Goal: Find contact information: Find contact information

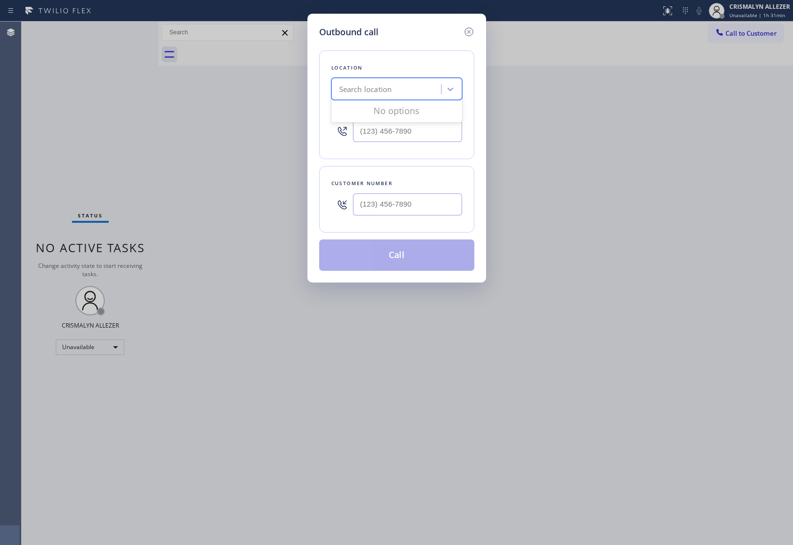
type input "Marvel Electrician"
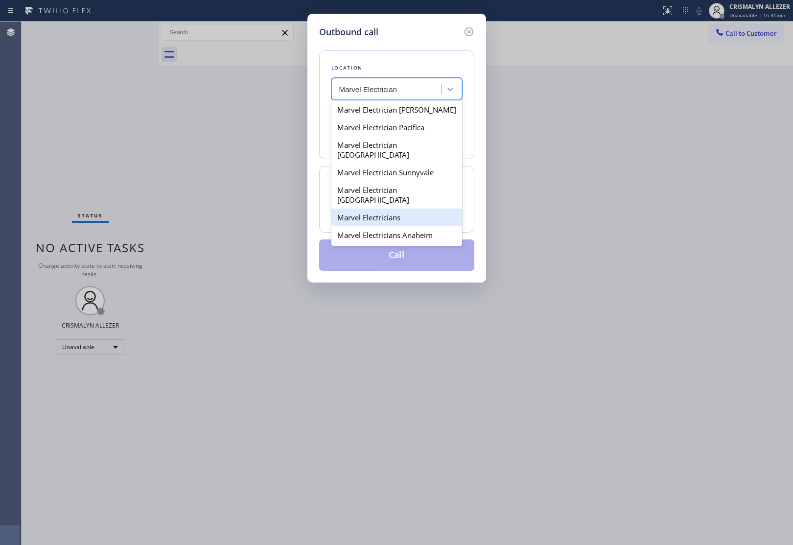
click at [373, 208] on div "Marvel Electricians" at bounding box center [396, 217] width 131 height 18
type input "[PHONE_NUMBER]"
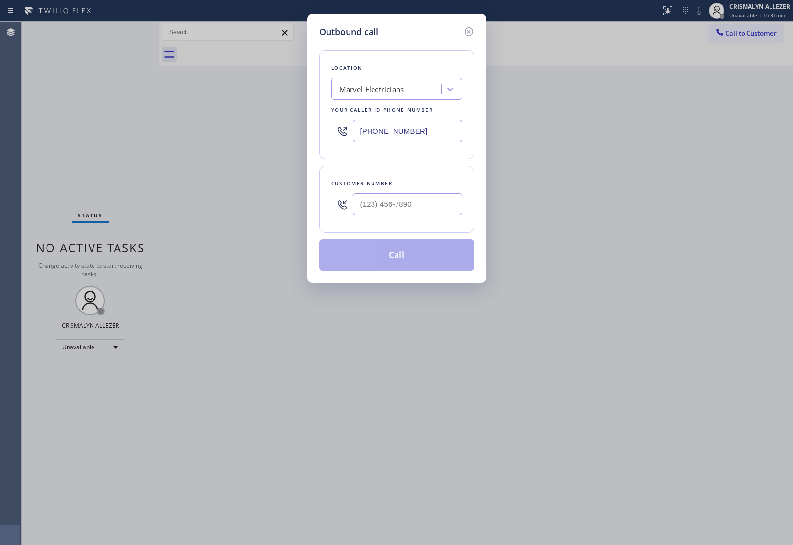
drag, startPoint x: 403, startPoint y: 130, endPoint x: 321, endPoint y: 128, distance: 81.7
click at [321, 128] on div "Location Marvel Electricians Your caller id phone number [PHONE_NUMBER]" at bounding box center [396, 104] width 155 height 109
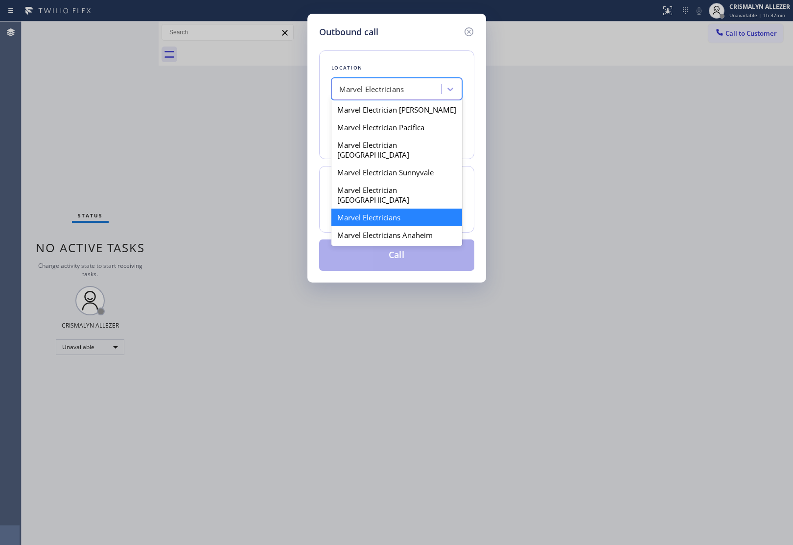
click at [419, 86] on div "Marvel Electricians" at bounding box center [387, 89] width 107 height 17
paste input "Culver City Heating & Cooling Climate Control"
type input "Culver City Heating & Cooling Climate Control"
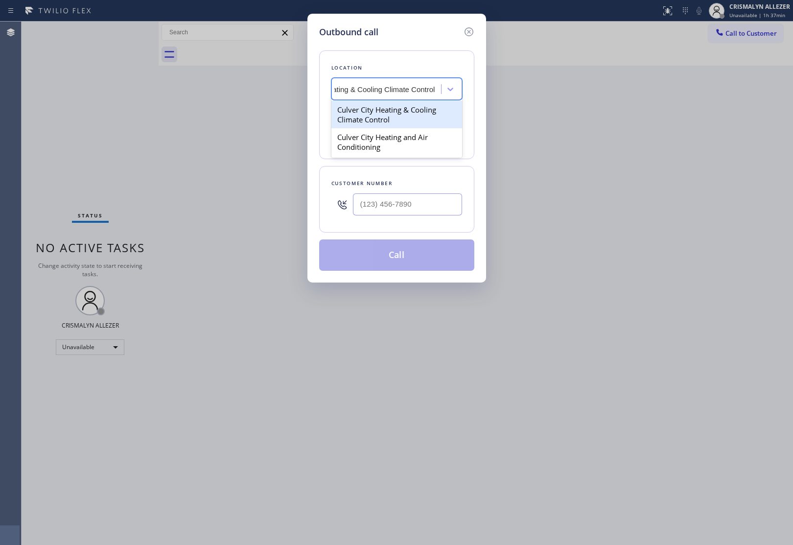
click at [399, 120] on div "Culver City Heating & Cooling Climate Control" at bounding box center [396, 114] width 131 height 27
type input "[PHONE_NUMBER]"
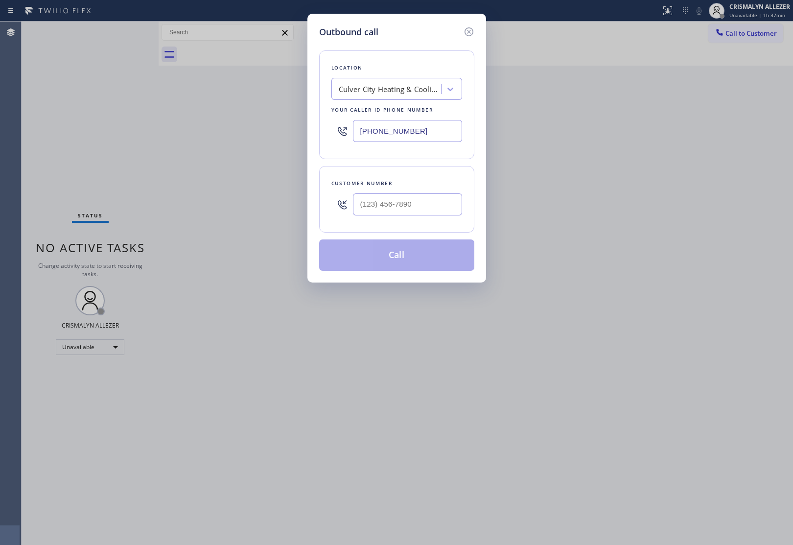
click at [425, 216] on div at bounding box center [407, 204] width 109 height 32
click at [426, 212] on input "(___) ___-____" at bounding box center [407, 204] width 109 height 22
paste input "310) 948-1518"
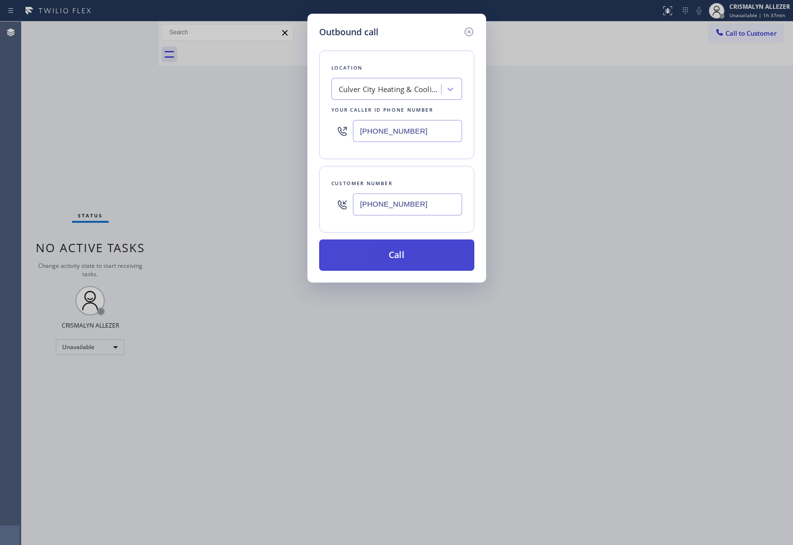
type input "[PHONE_NUMBER]"
click at [410, 264] on button "Call" at bounding box center [396, 254] width 155 height 31
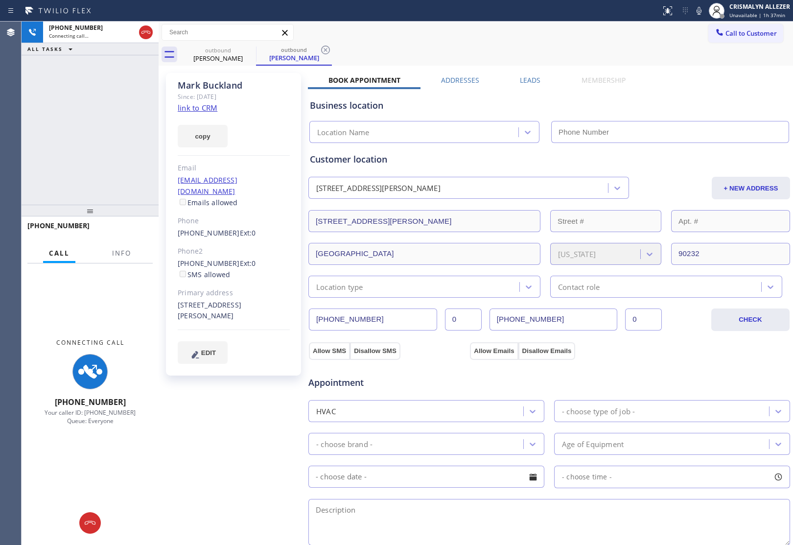
type input "[PHONE_NUMBER]"
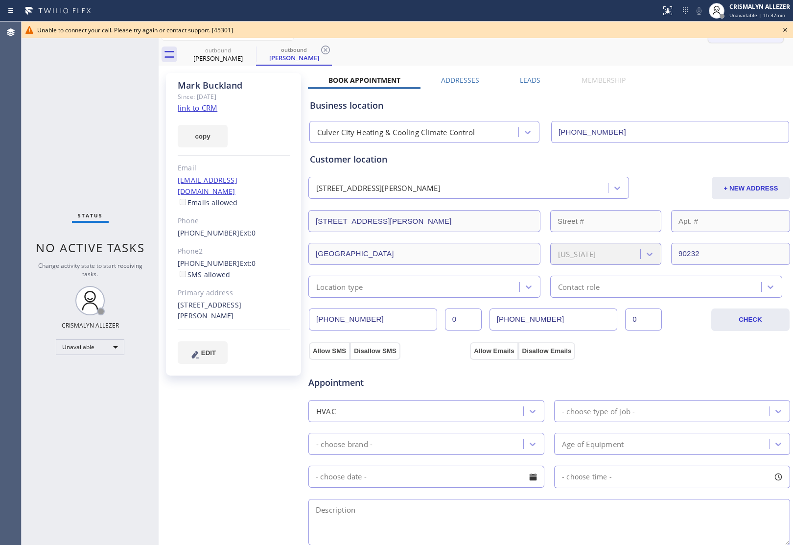
drag, startPoint x: 787, startPoint y: 29, endPoint x: 762, endPoint y: 30, distance: 24.5
click at [787, 29] on icon at bounding box center [785, 30] width 12 height 12
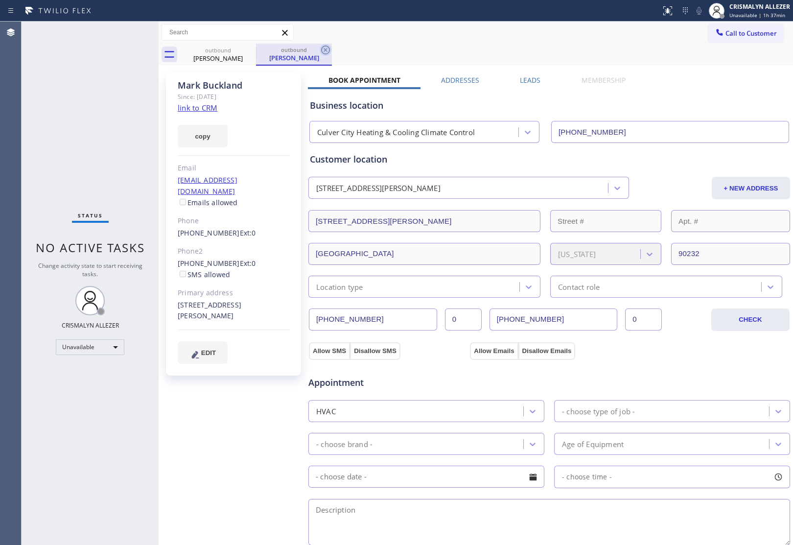
click at [324, 52] on icon at bounding box center [325, 50] width 12 height 12
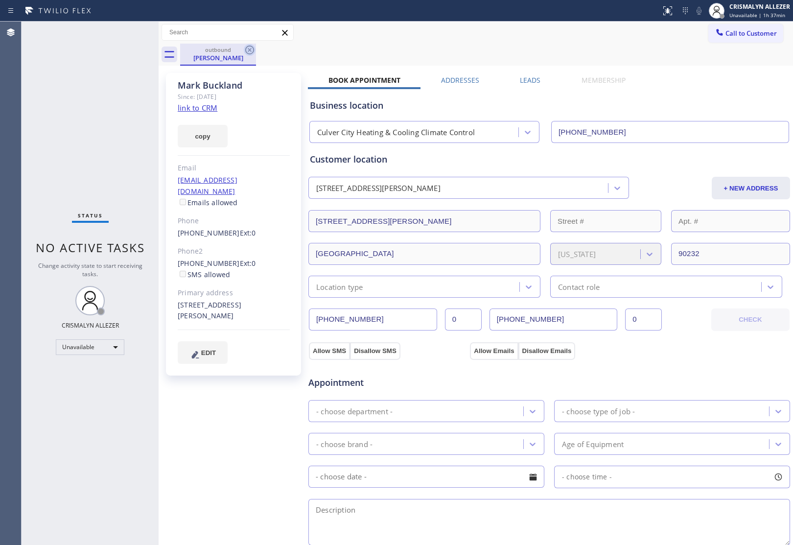
click at [250, 50] on icon at bounding box center [250, 50] width 12 height 12
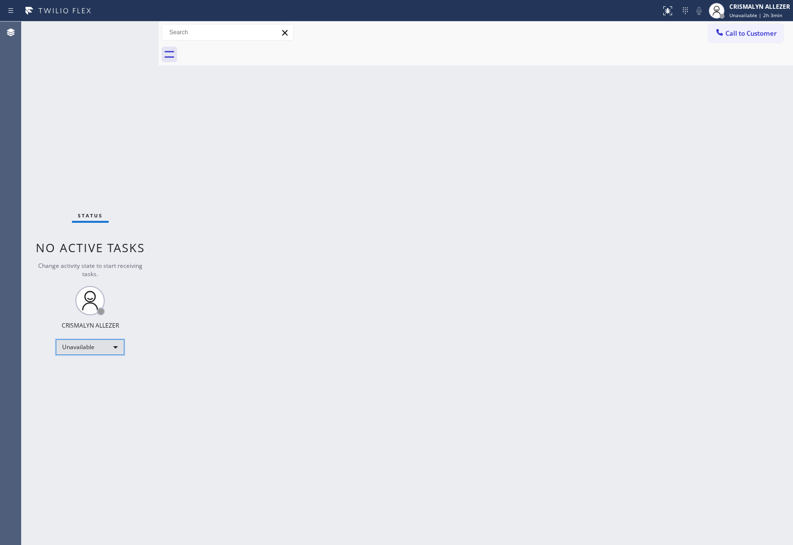
click at [116, 348] on div "Unavailable" at bounding box center [90, 347] width 68 height 16
click at [91, 397] on li "Break" at bounding box center [89, 397] width 67 height 12
